Goal: Information Seeking & Learning: Understand process/instructions

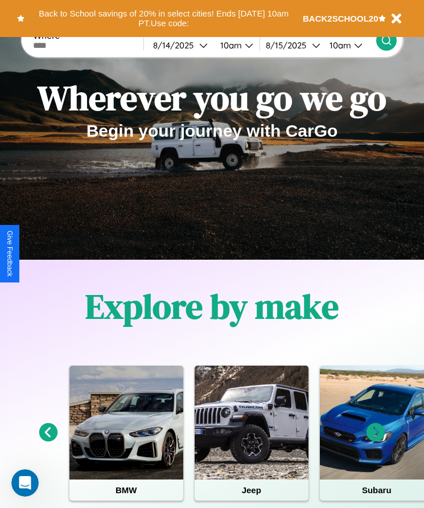
scroll to position [190, 0]
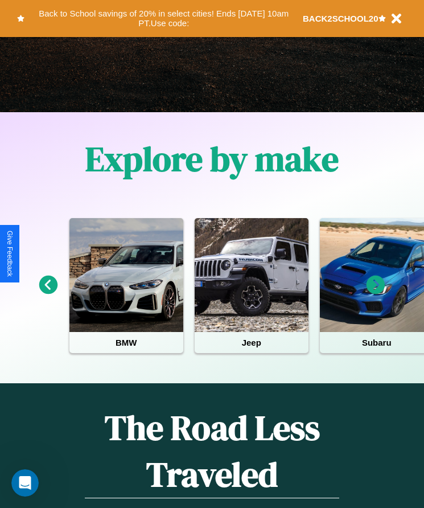
click at [376, 293] on icon at bounding box center [376, 285] width 19 height 19
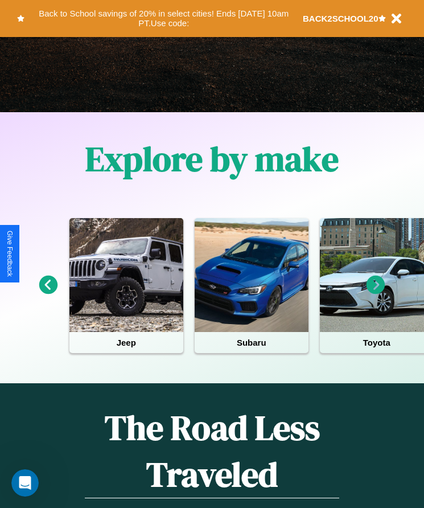
click at [376, 293] on icon at bounding box center [376, 285] width 19 height 19
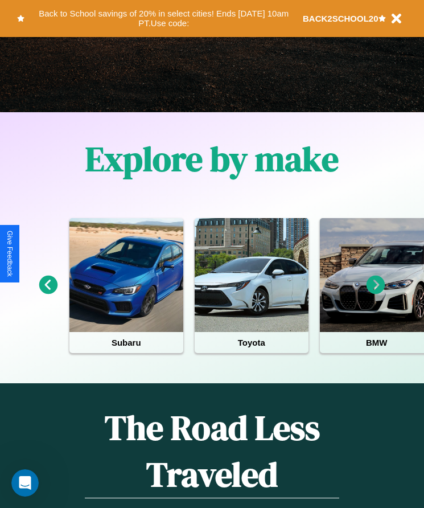
click at [376, 293] on icon at bounding box center [376, 285] width 19 height 19
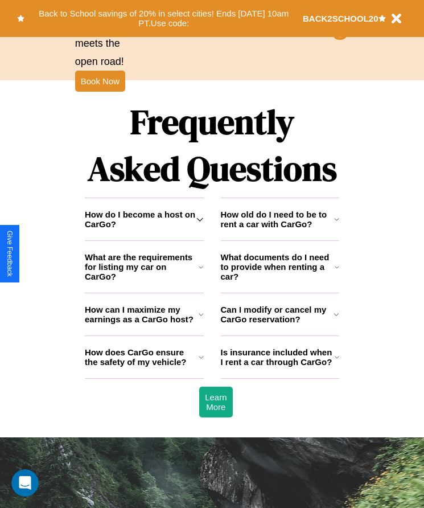
scroll to position [1485, 0]
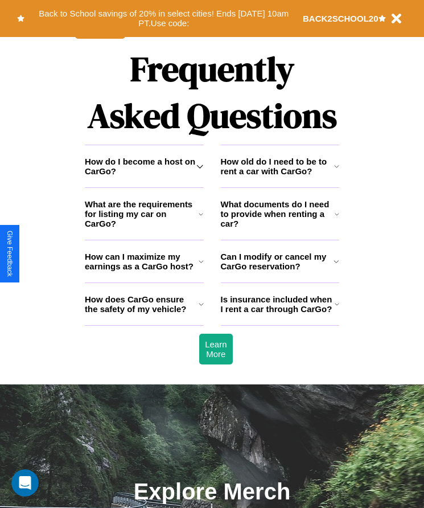
click at [337, 266] on icon at bounding box center [337, 261] width 6 height 9
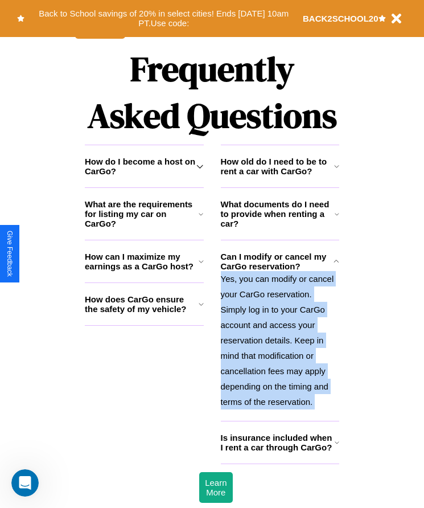
click at [280, 349] on p "Yes, you can modify or cancel your CarGo reservation. Simply log in to your Car…" at bounding box center [280, 340] width 119 height 138
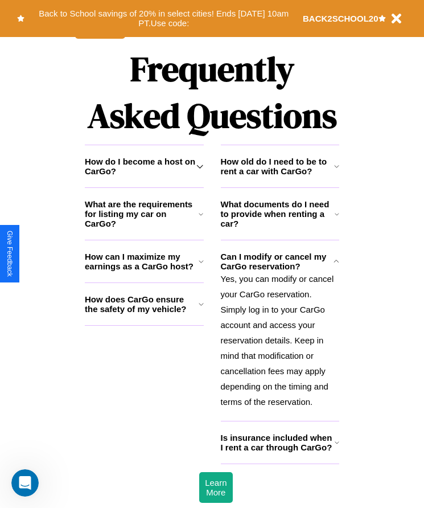
click at [144, 176] on h3 "How do I become a host on CarGo?" at bounding box center [141, 166] width 112 height 19
